Goal: Find contact information: Obtain details needed to contact an individual or organization

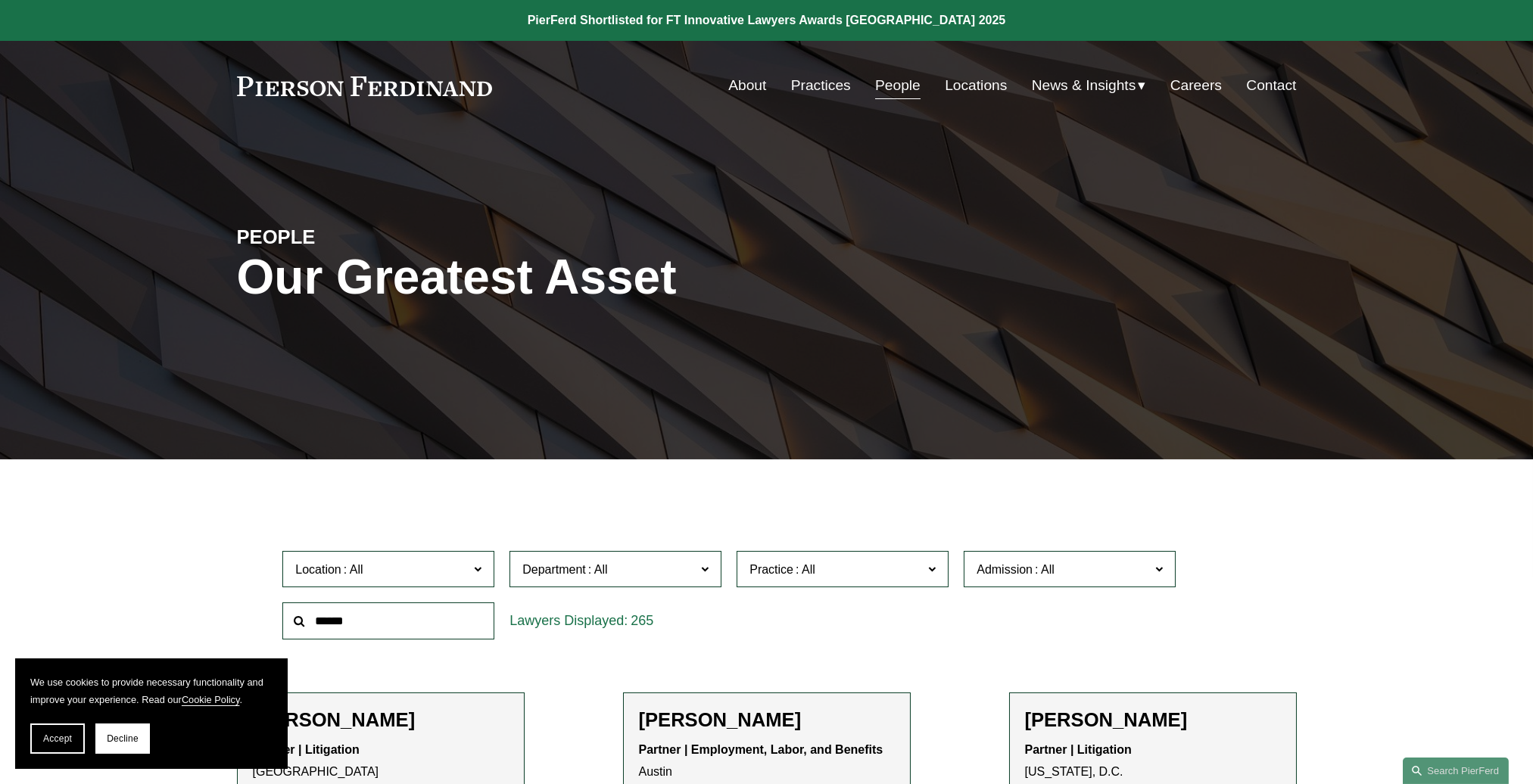
click at [887, 93] on link "People" at bounding box center [897, 86] width 45 height 29
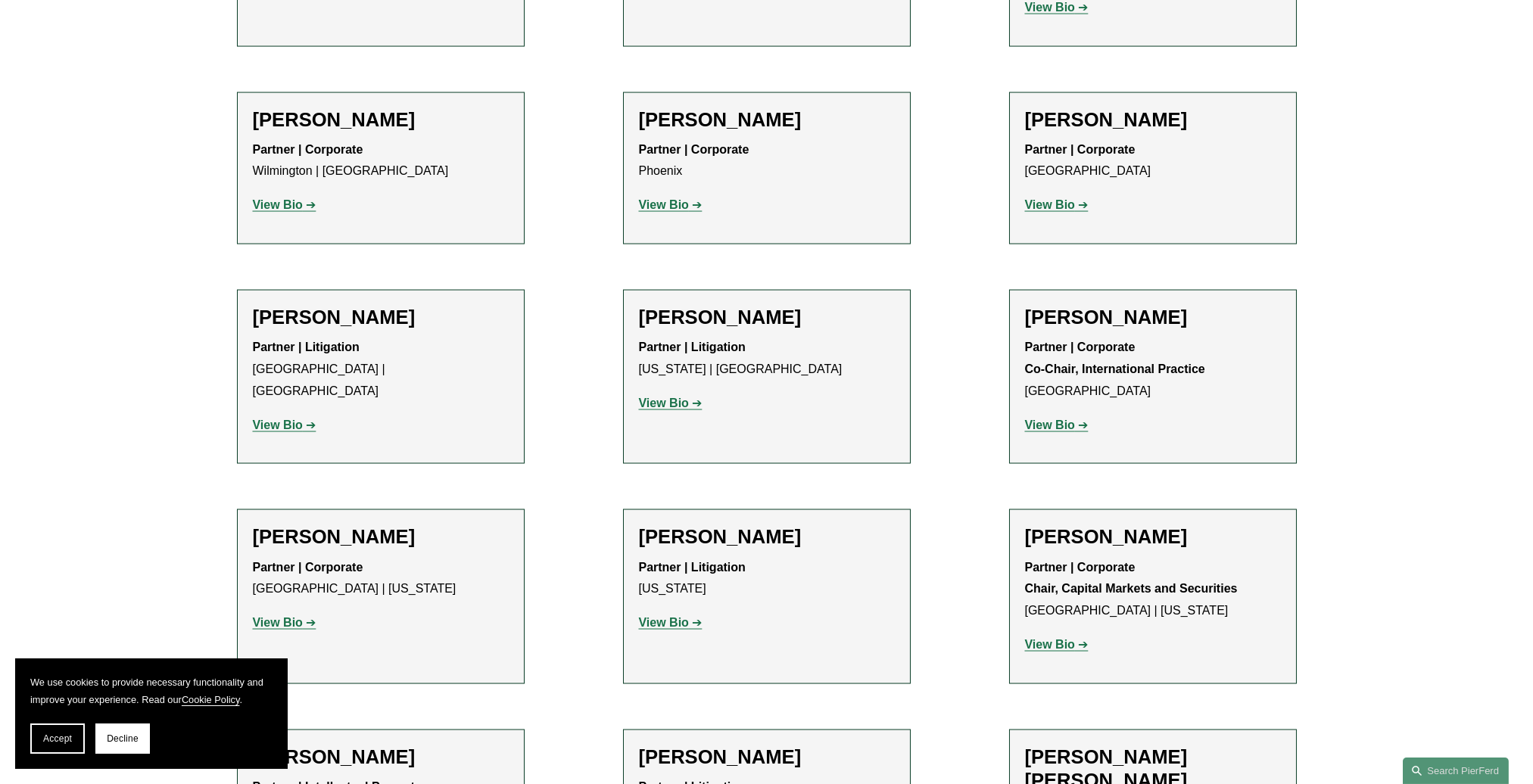
scroll to position [10695, 0]
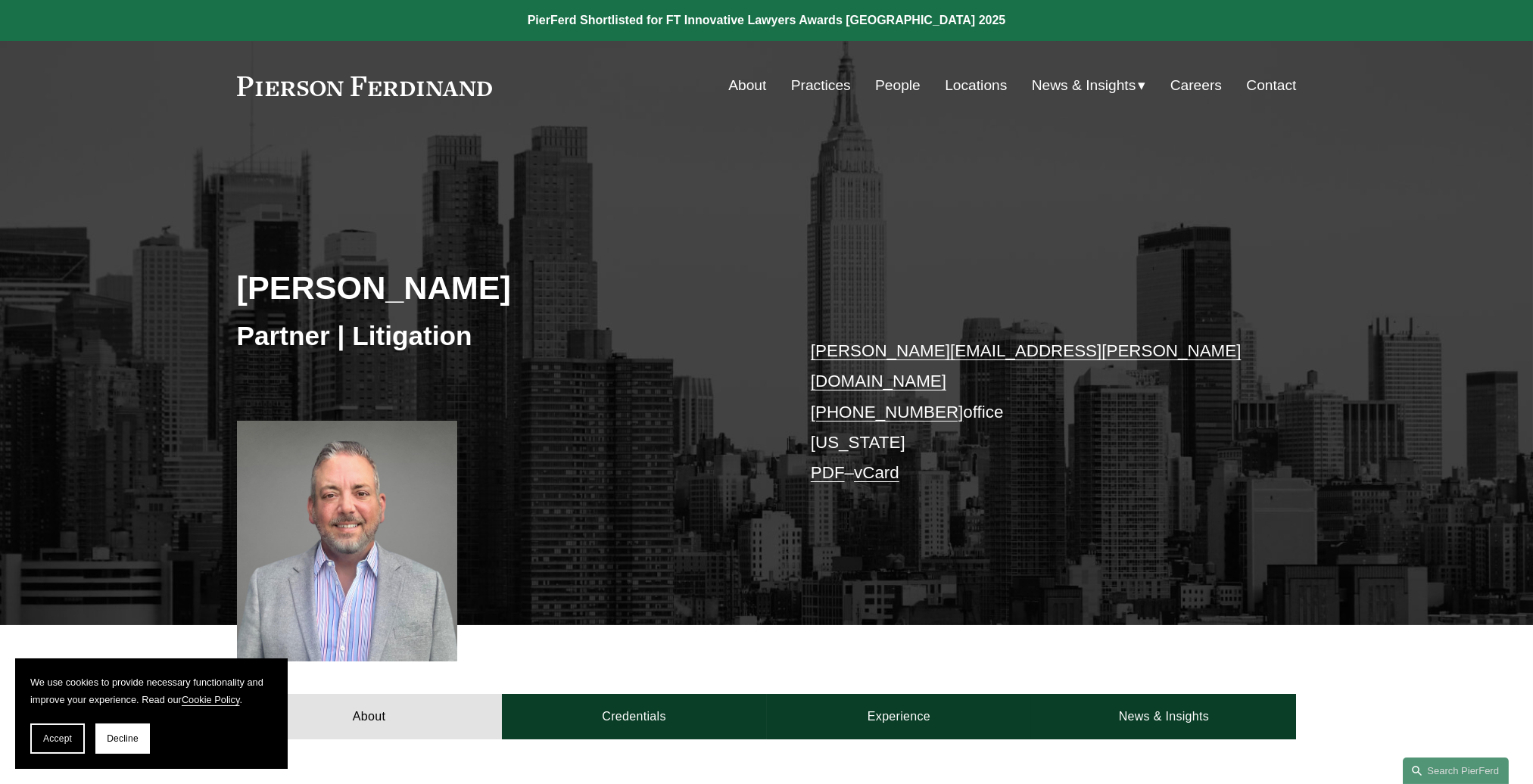
click at [897, 463] on link "vCard" at bounding box center [876, 472] width 45 height 19
click at [1183, 333] on div "Scott Michael Lupiani Partner | Litigation scott.lupiani@pierferd.com +1.716.46…" at bounding box center [766, 401] width 1533 height 448
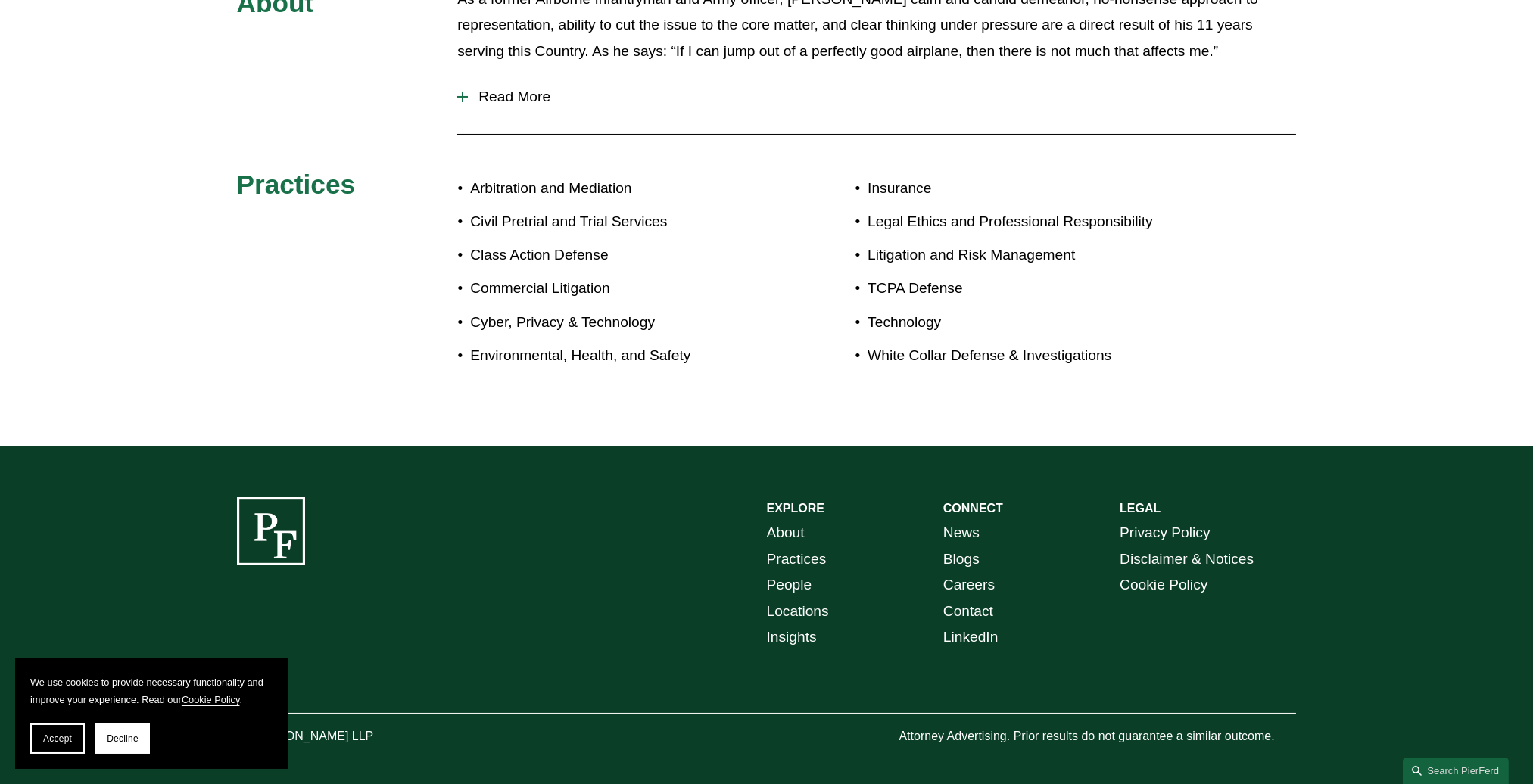
scroll to position [703, 0]
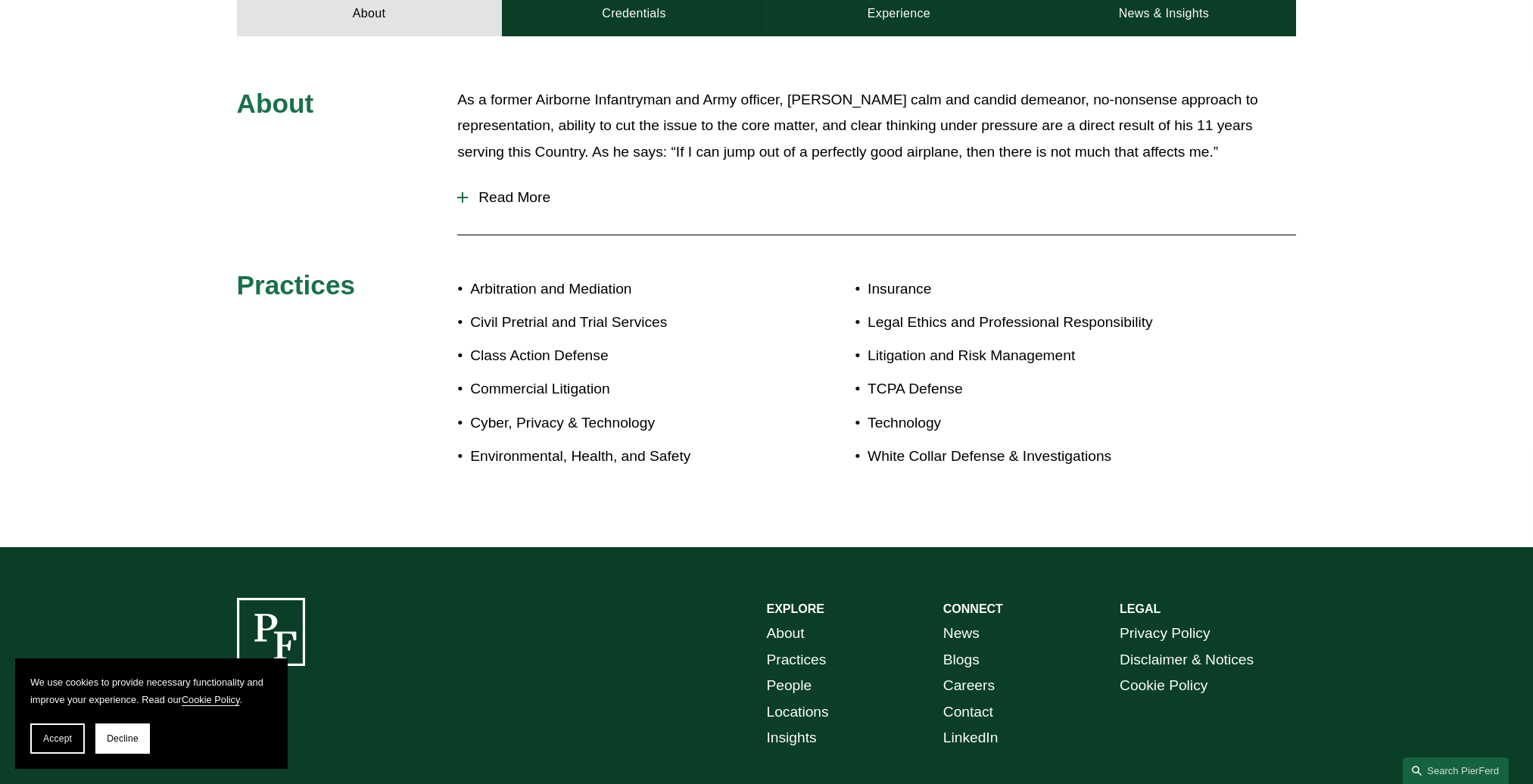
click at [513, 189] on span "Read More" at bounding box center [882, 198] width 829 height 17
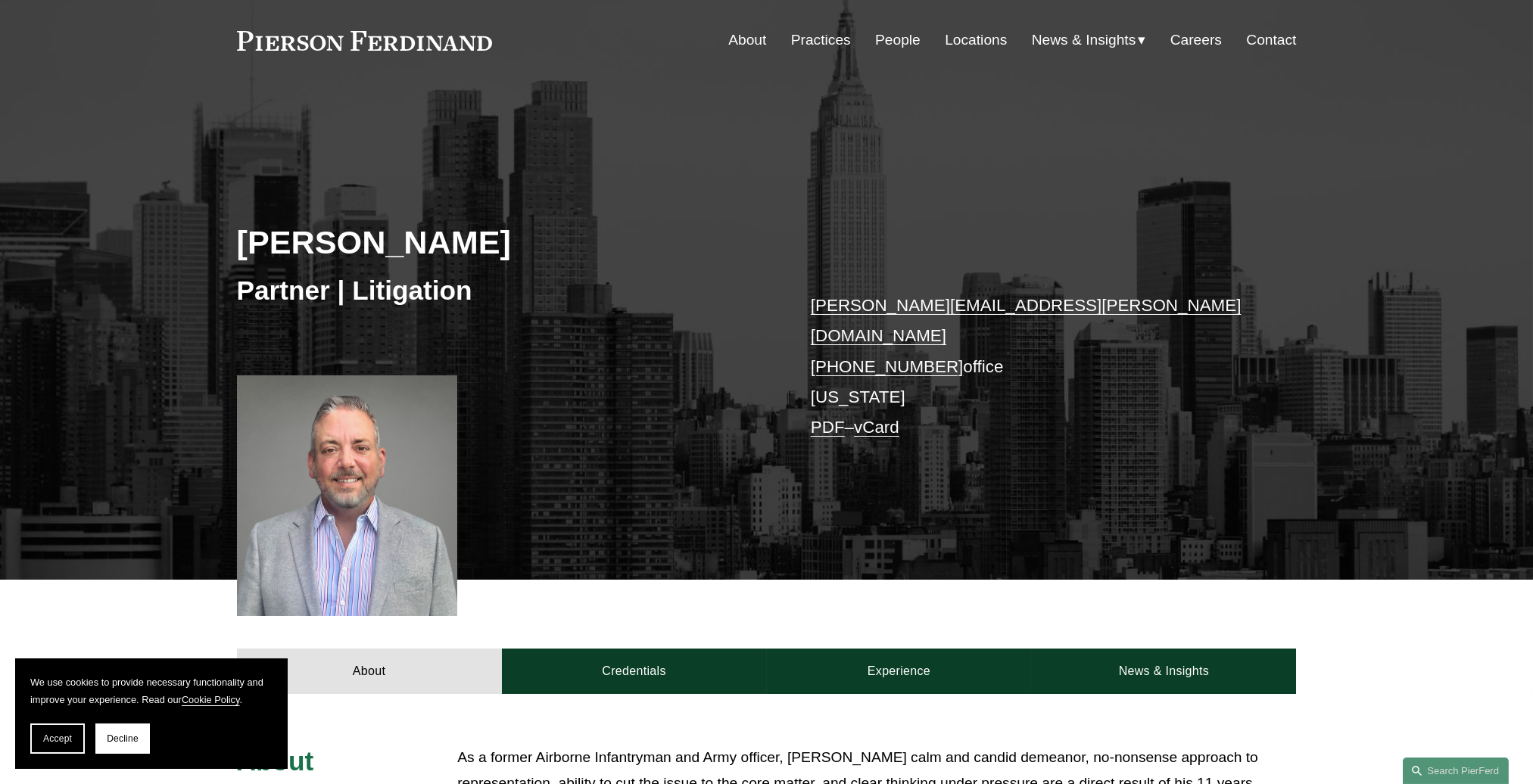
scroll to position [0, 0]
